Goal: Navigation & Orientation: Find specific page/section

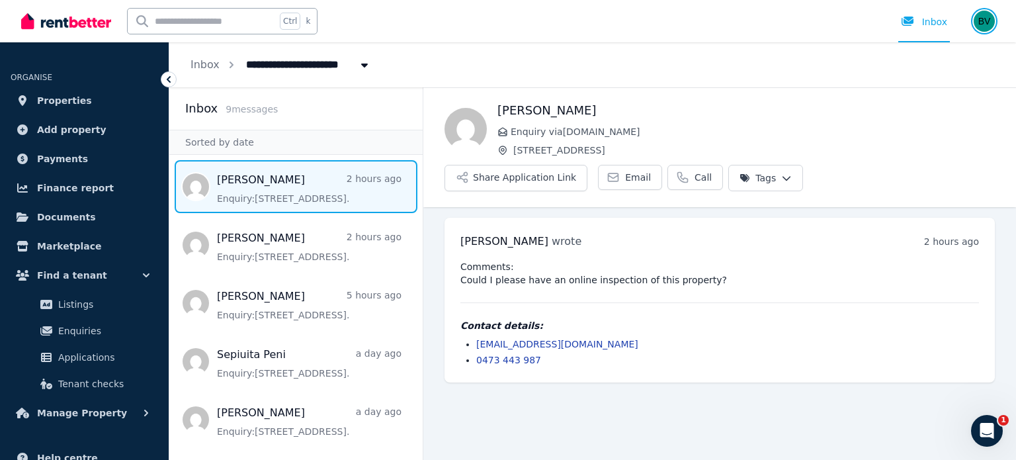
click at [984, 15] on img "button" at bounding box center [984, 21] width 21 height 21
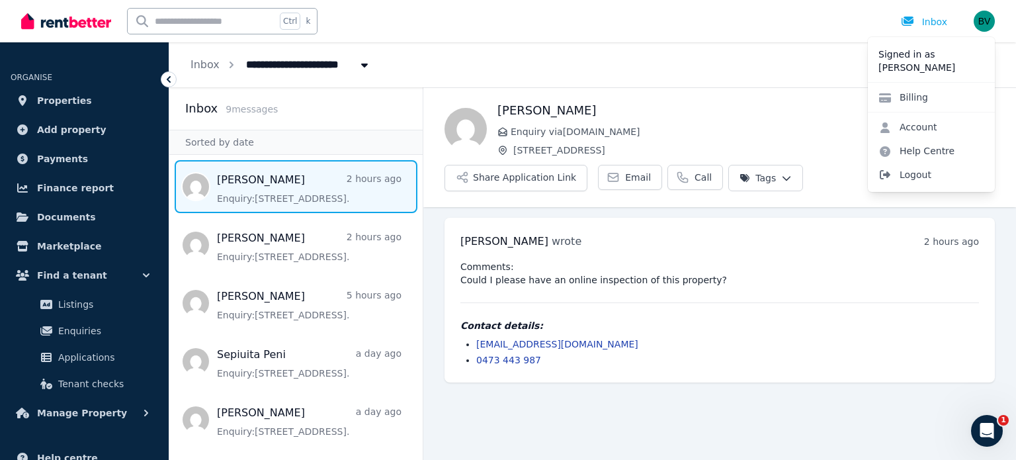
click at [912, 175] on span "Logout" at bounding box center [931, 175] width 127 height 24
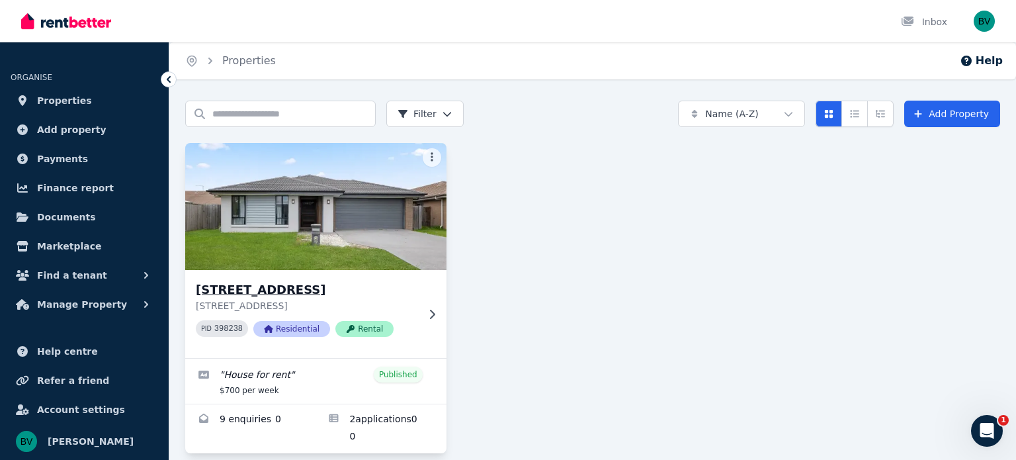
click at [438, 310] on icon at bounding box center [431, 314] width 13 height 11
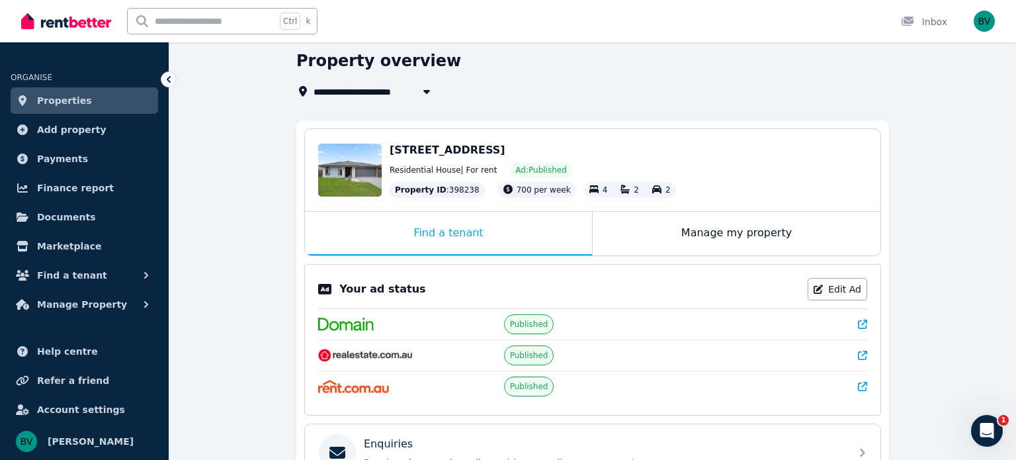
scroll to position [53, 0]
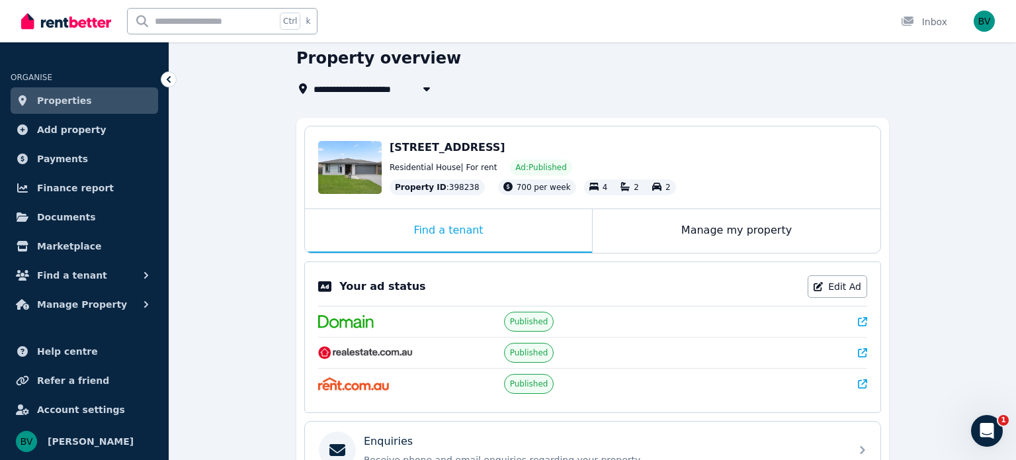
click at [862, 354] on icon at bounding box center [862, 352] width 9 height 9
click at [192, 277] on div "**********" at bounding box center [592, 392] width 847 height 688
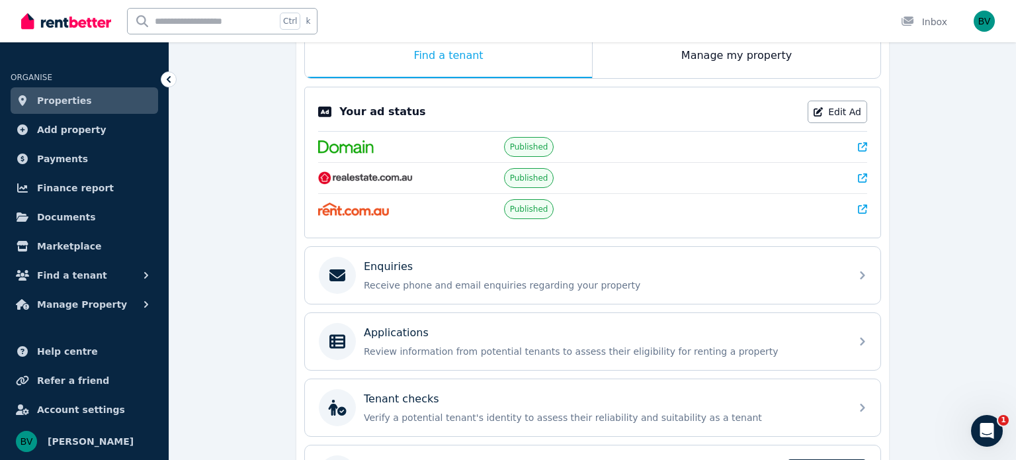
scroll to position [265, 0]
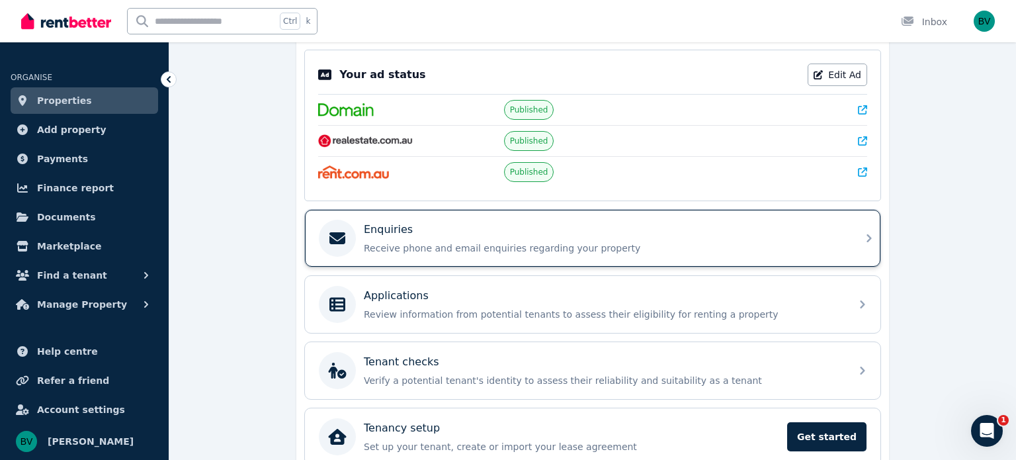
click at [689, 233] on div "Enquiries" at bounding box center [603, 230] width 479 height 16
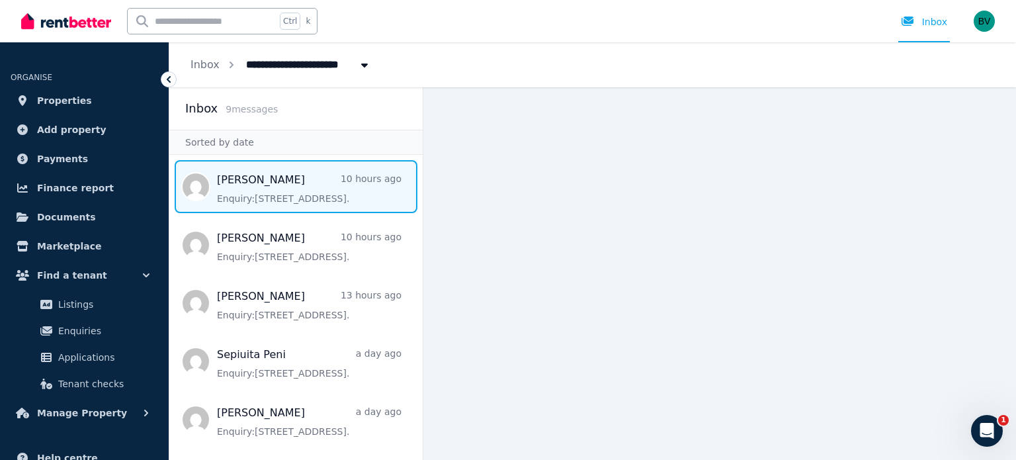
click at [278, 187] on span "Message list" at bounding box center [295, 186] width 253 height 53
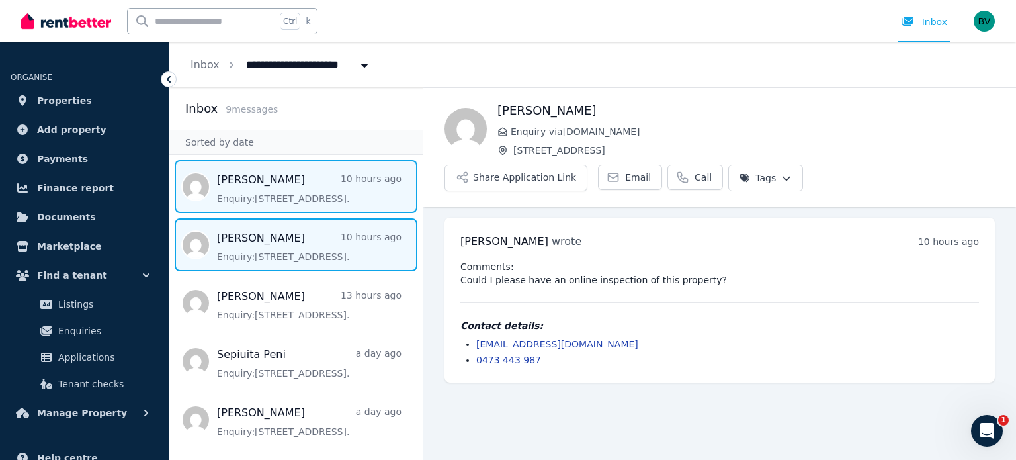
click at [286, 250] on span "Message list" at bounding box center [295, 244] width 253 height 53
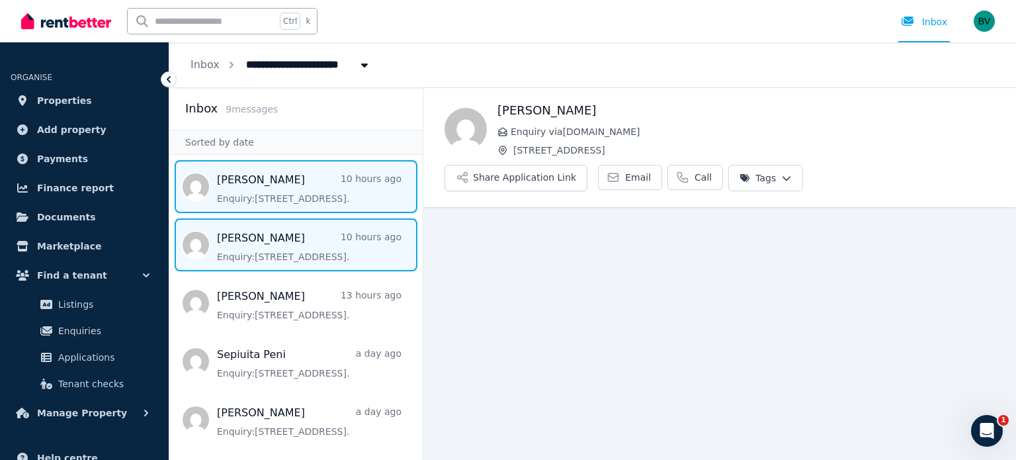
click at [265, 178] on span "Message list" at bounding box center [295, 186] width 253 height 53
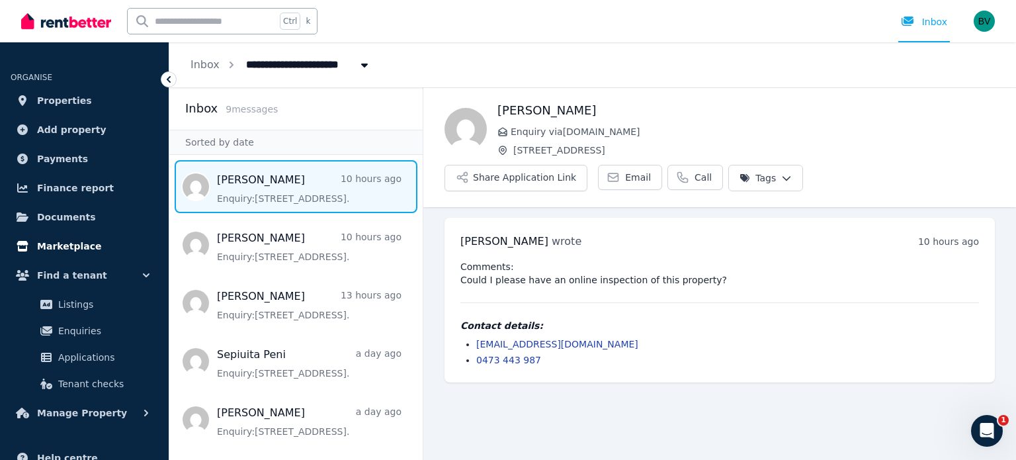
click at [37, 248] on span "Marketplace" at bounding box center [69, 246] width 64 height 16
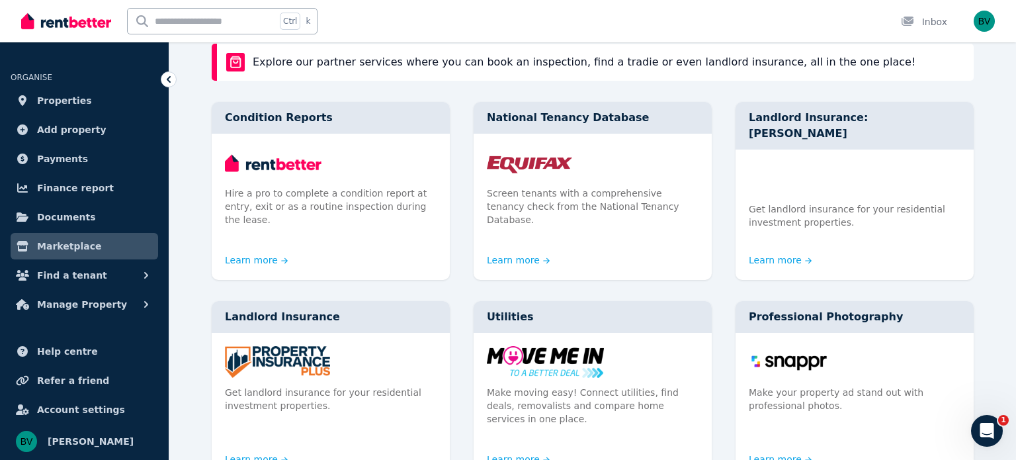
scroll to position [132, 0]
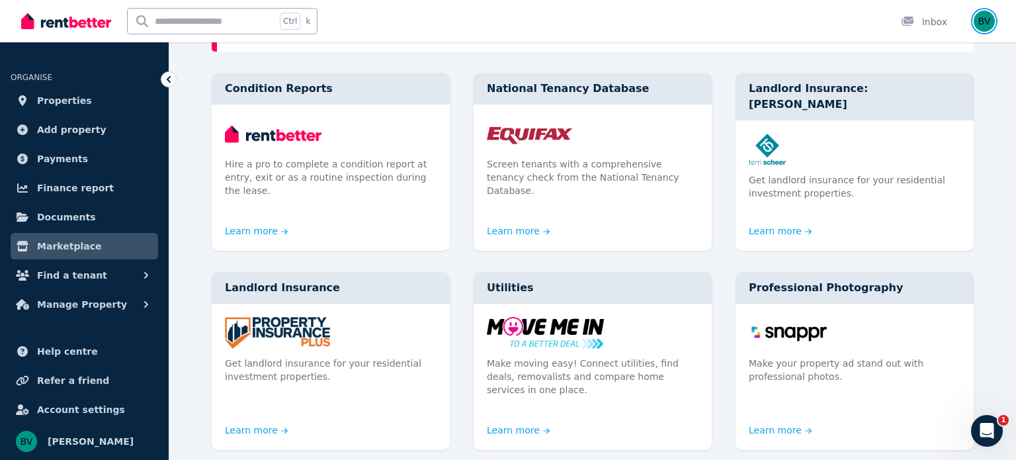
click at [988, 22] on img "button" at bounding box center [984, 21] width 21 height 21
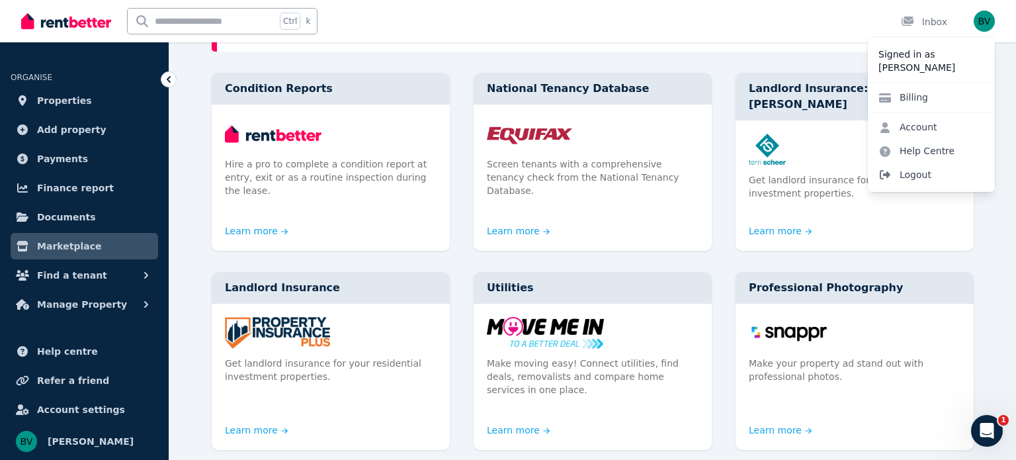
click at [897, 174] on span "Logout" at bounding box center [931, 175] width 127 height 24
